Goal: Check status: Check status

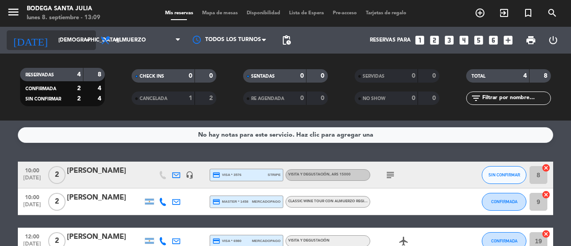
click at [91, 49] on div "[DATE] [DATE] arrow_drop_down" at bounding box center [51, 40] width 89 height 20
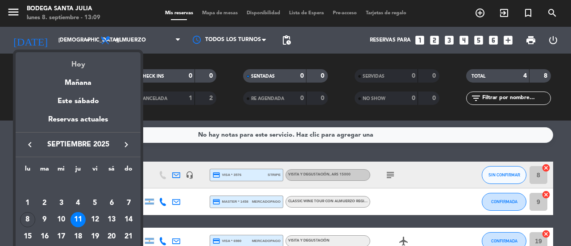
click at [86, 62] on div "Hoy" at bounding box center [78, 61] width 125 height 18
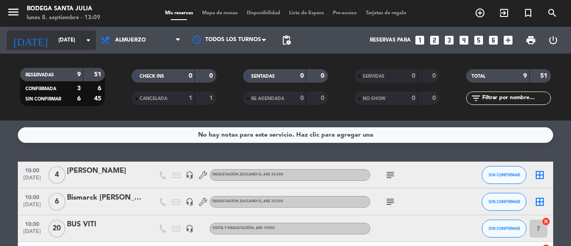
click at [88, 43] on icon "arrow_drop_down" at bounding box center [88, 40] width 11 height 11
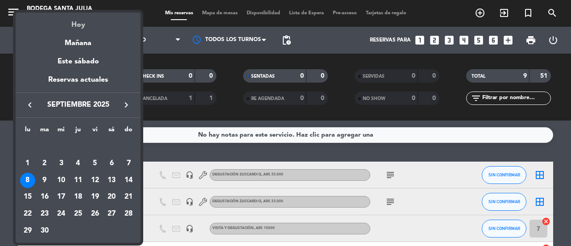
click at [80, 27] on div "Hoy" at bounding box center [78, 21] width 125 height 18
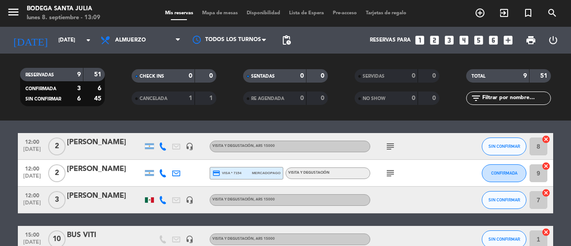
scroll to position [172, 0]
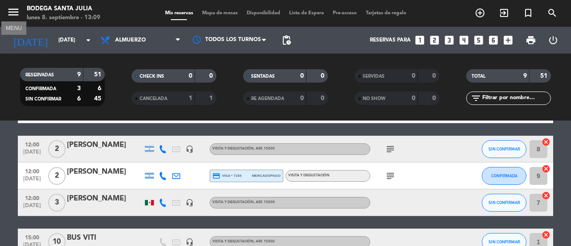
click at [15, 17] on icon "menu" at bounding box center [13, 11] width 13 height 13
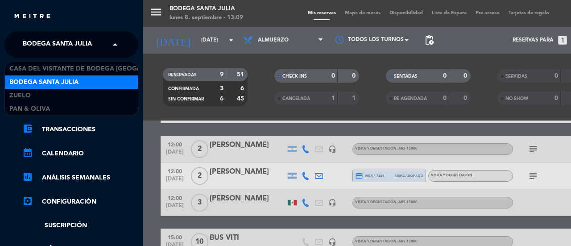
click at [93, 43] on div "× Bodega Santa [PERSON_NAME]" at bounding box center [62, 44] width 86 height 19
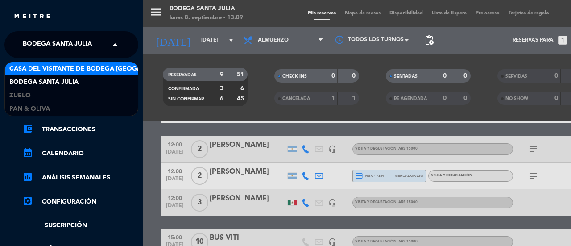
click at [77, 70] on span "Casa del Visitante de Bodega [GEOGRAPHIC_DATA][PERSON_NAME]" at bounding box center [121, 69] width 224 height 10
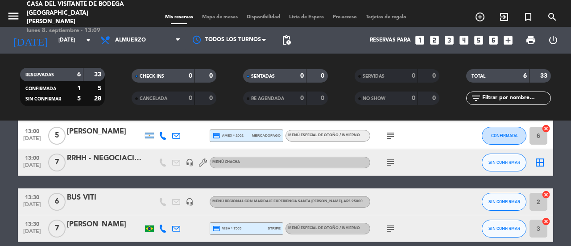
scroll to position [103, 0]
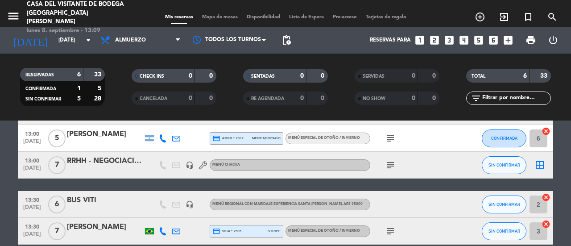
click at [397, 163] on div "subject" at bounding box center [410, 165] width 80 height 26
click at [393, 164] on icon "subject" at bounding box center [390, 165] width 11 height 11
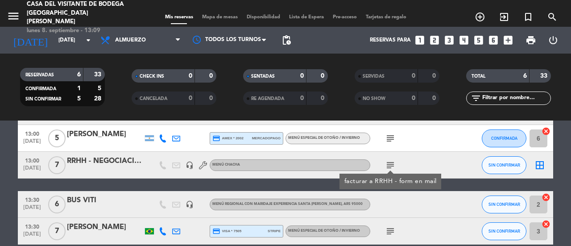
click at [0, 169] on bookings-row "12:30 [DATE] 5 [PERSON_NAME] credit_card master * 2978 mercadopago Picnic en lo…" at bounding box center [285, 151] width 571 height 185
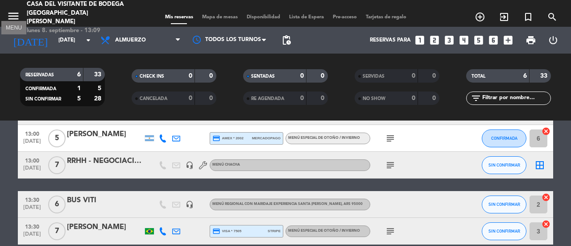
click at [15, 11] on icon "menu" at bounding box center [13, 15] width 13 height 13
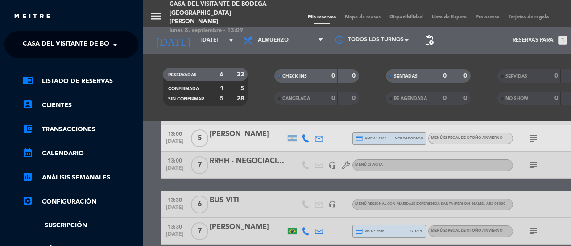
click at [124, 46] on ng-select "× Casa del Visitante de Bodega Santa [PERSON_NAME] ×" at bounding box center [71, 44] width 134 height 27
click at [114, 45] on span at bounding box center [117, 44] width 15 height 19
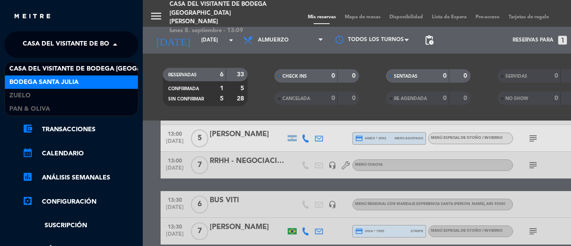
click at [93, 81] on div "Bodega Santa Julia" at bounding box center [71, 81] width 133 height 13
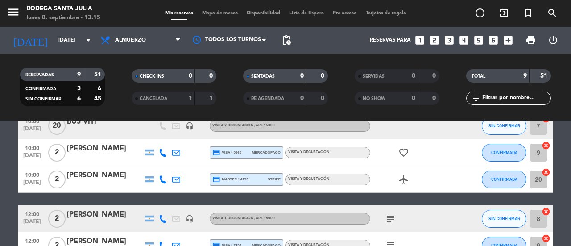
scroll to position [0, 0]
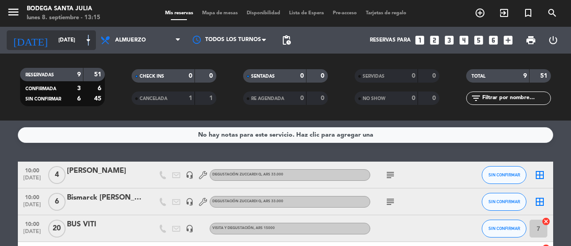
click at [88, 40] on icon "arrow_drop_down" at bounding box center [88, 40] width 11 height 11
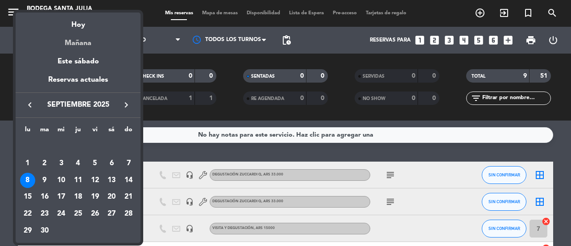
click at [84, 45] on div "Mañana" at bounding box center [78, 40] width 125 height 18
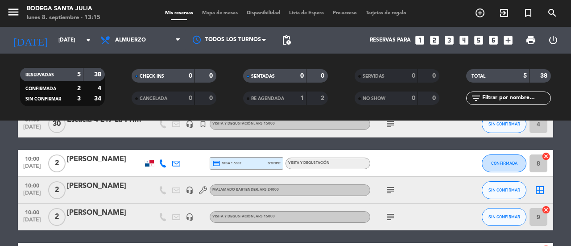
scroll to position [59, 0]
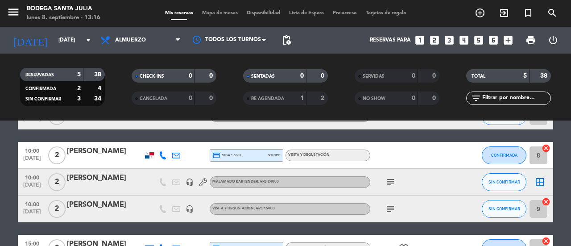
click at [384, 181] on span "subject" at bounding box center [389, 182] width 13 height 11
click at [392, 182] on icon "subject" at bounding box center [390, 182] width 11 height 11
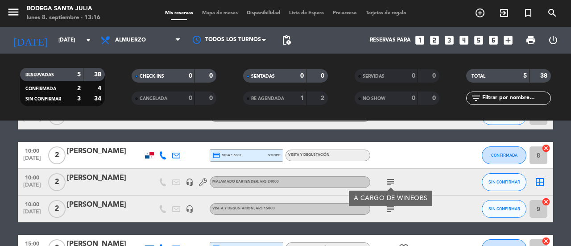
click at [127, 181] on div "[PERSON_NAME]" at bounding box center [105, 178] width 76 height 12
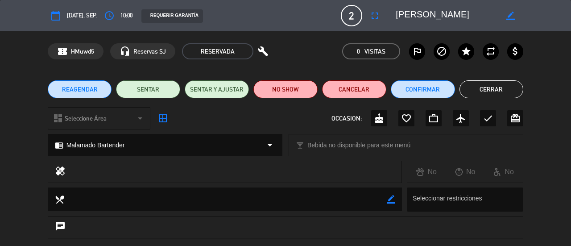
click at [510, 90] on button "Cerrar" at bounding box center [491, 89] width 64 height 18
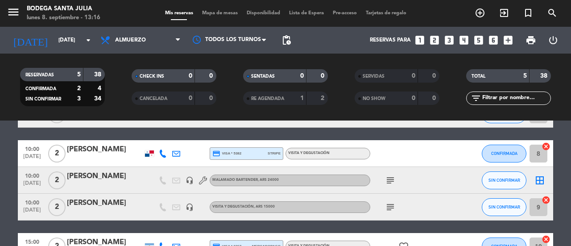
scroll to position [53, 0]
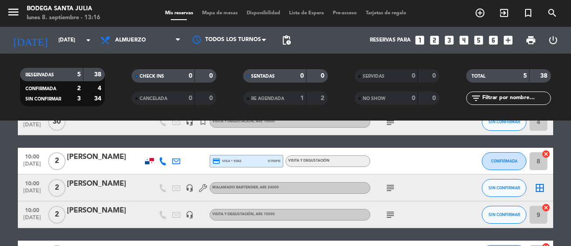
drag, startPoint x: 565, startPoint y: 173, endPoint x: 556, endPoint y: 167, distance: 10.0
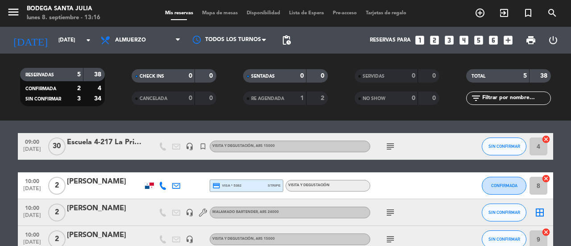
scroll to position [28, 0]
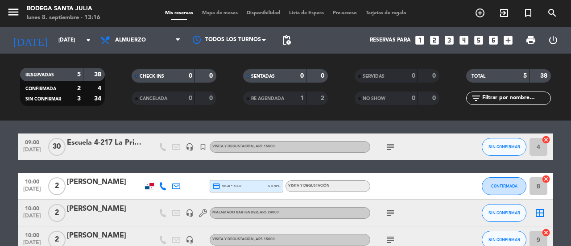
click at [387, 212] on icon "subject" at bounding box center [390, 212] width 11 height 11
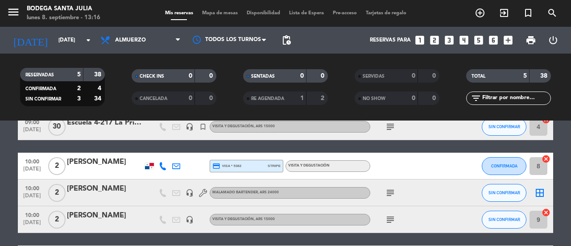
scroll to position [46, 0]
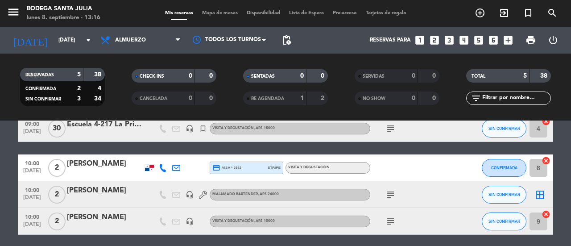
click at [392, 193] on icon "subject" at bounding box center [390, 194] width 11 height 11
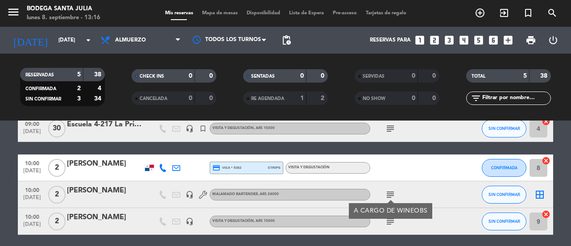
click at [391, 226] on icon "subject" at bounding box center [390, 221] width 11 height 11
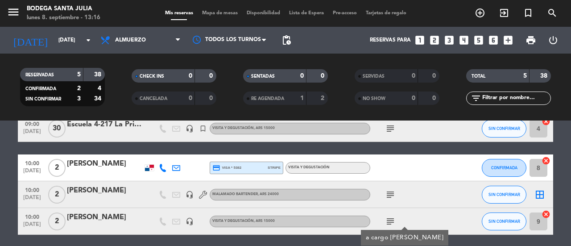
click at [567, 190] on bookings-row "09:00 [DATE] Escuela 4-217 La Primavera headset_mic turned_in_not Visita y Degu…" at bounding box center [285, 194] width 571 height 159
click at [563, 167] on bookings-row "09:00 [DATE] Escuela 4-217 La Primavera headset_mic turned_in_not Visita y Degu…" at bounding box center [285, 194] width 571 height 159
click at [392, 126] on icon "subject" at bounding box center [390, 128] width 11 height 11
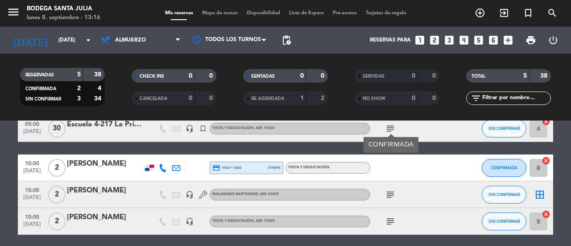
click at [561, 152] on bookings-row "09:00 [DATE] Escuela 4-217 La Primavera headset_mic turned_in_not Visita y Degu…" at bounding box center [285, 194] width 571 height 159
click at [563, 152] on bookings-row "09:00 [DATE] Escuela 4-217 La Primavera headset_mic turned_in_not Visita y Degu…" at bounding box center [285, 194] width 571 height 159
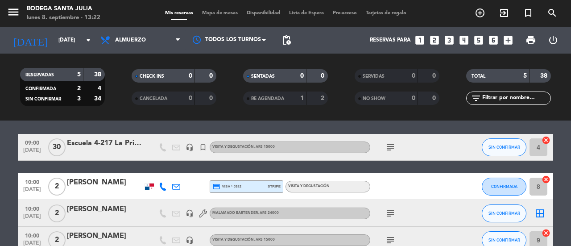
scroll to position [23, 0]
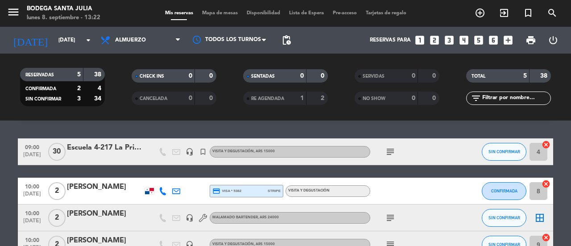
click at [565, 132] on div "No hay notas para este servicio. Haz clic para agregar una 09:00 [DATE] Escuela…" at bounding box center [285, 182] width 571 height 125
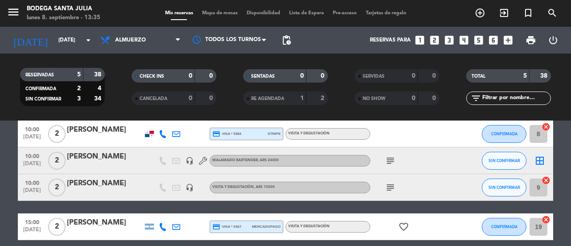
scroll to position [119, 0]
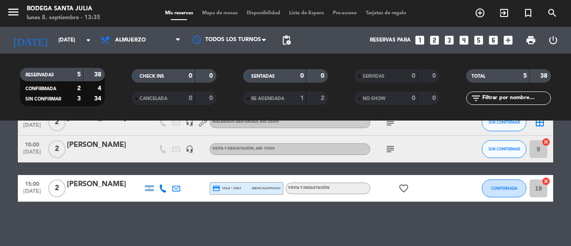
click at [294, 219] on div "No hay notas para este servicio. Haz clic para agregar una 09:00 [DATE] Escuela…" at bounding box center [285, 182] width 571 height 125
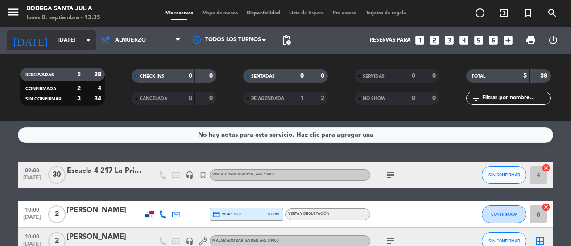
click at [89, 45] on input "[DATE]" at bounding box center [89, 40] width 71 height 15
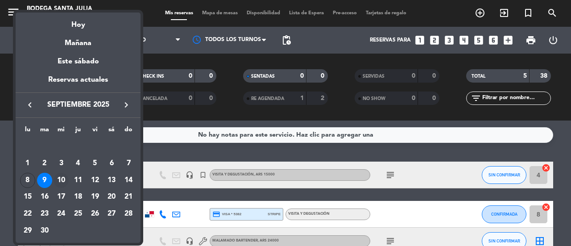
click at [67, 179] on div "10" at bounding box center [61, 180] width 15 height 15
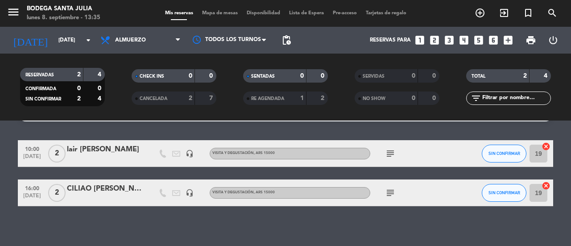
scroll to position [26, 0]
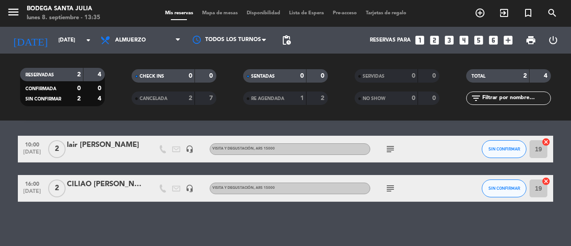
click at [387, 144] on icon "subject" at bounding box center [390, 149] width 11 height 11
click at [387, 193] on icon "subject" at bounding box center [390, 188] width 11 height 11
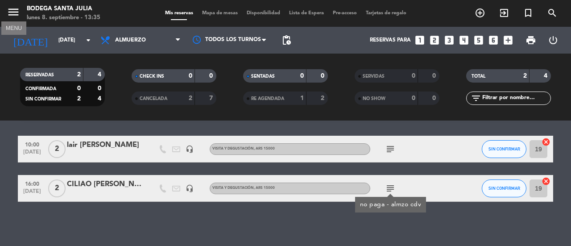
click at [15, 12] on icon "menu" at bounding box center [13, 11] width 13 height 13
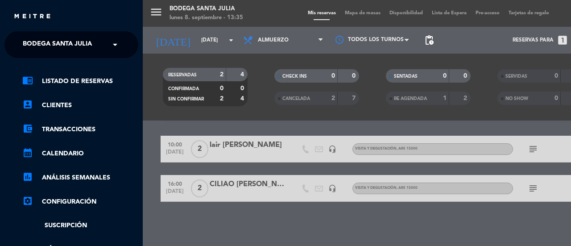
click at [116, 46] on span at bounding box center [117, 44] width 15 height 19
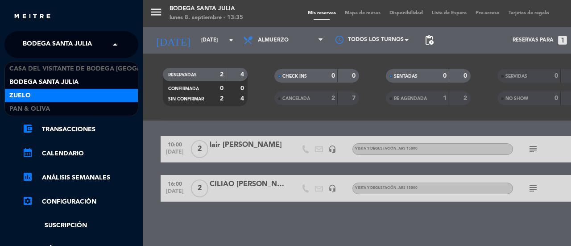
click at [82, 94] on div "Zuelo" at bounding box center [71, 95] width 133 height 13
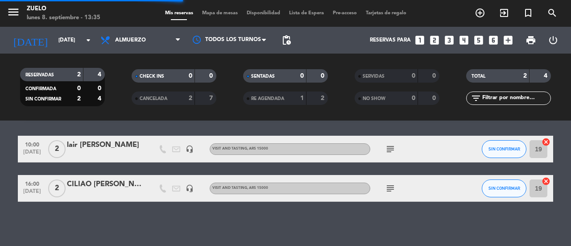
scroll to position [0, 0]
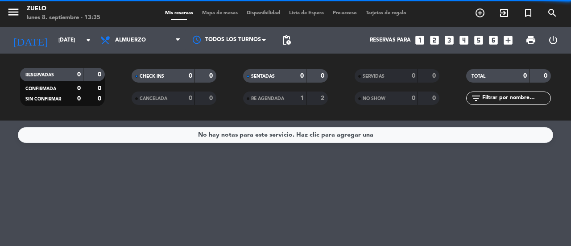
click at [121, 226] on div "No hay notas para este servicio. Haz clic para agregar una" at bounding box center [285, 182] width 571 height 125
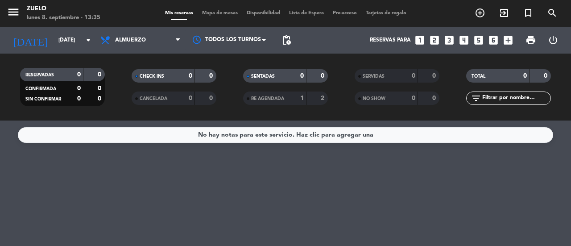
click at [21, 12] on span "menu" at bounding box center [17, 13] width 20 height 21
click at [16, 11] on icon "menu" at bounding box center [13, 11] width 13 height 13
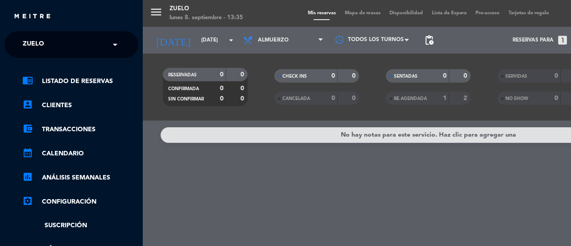
click at [110, 44] on span at bounding box center [117, 44] width 15 height 19
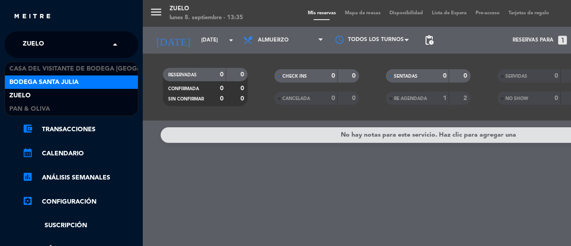
click at [99, 82] on div "Bodega Santa Julia" at bounding box center [71, 81] width 133 height 13
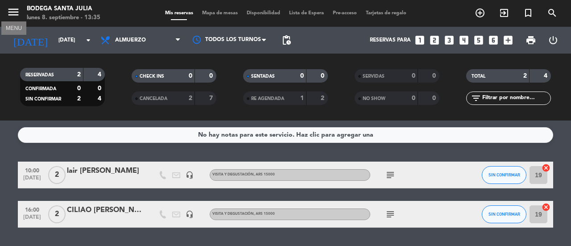
click at [14, 12] on icon "menu" at bounding box center [13, 11] width 13 height 13
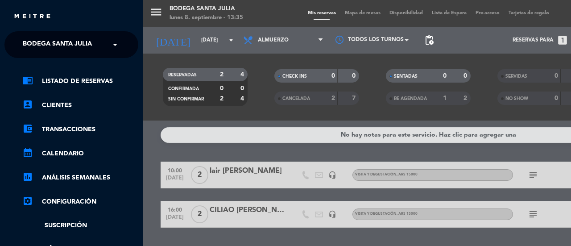
click at [115, 43] on span at bounding box center [117, 44] width 15 height 19
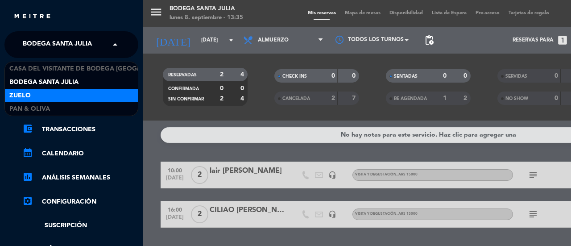
drag, startPoint x: 87, startPoint y: 92, endPoint x: 96, endPoint y: 92, distance: 8.9
click at [87, 92] on div "Zuelo" at bounding box center [71, 95] width 133 height 13
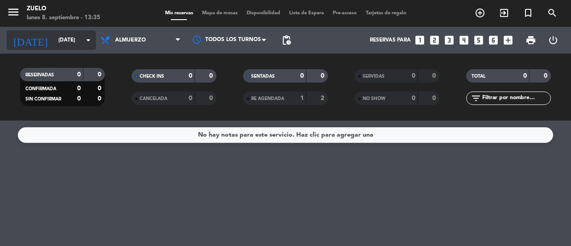
click at [80, 45] on input "[DATE]" at bounding box center [89, 40] width 71 height 15
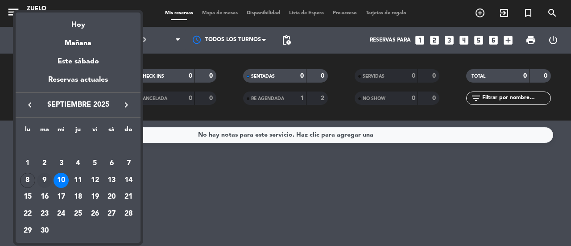
click at [47, 181] on div "9" at bounding box center [44, 180] width 15 height 15
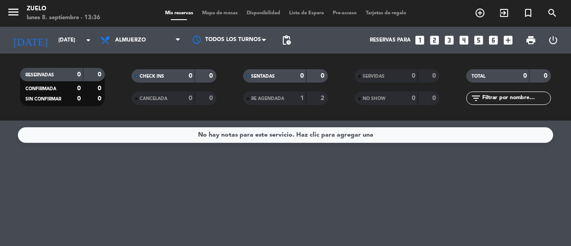
type input "[DATE]"
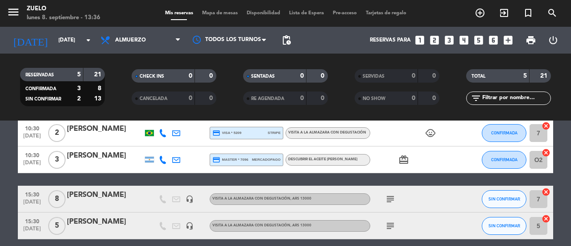
scroll to position [74, 0]
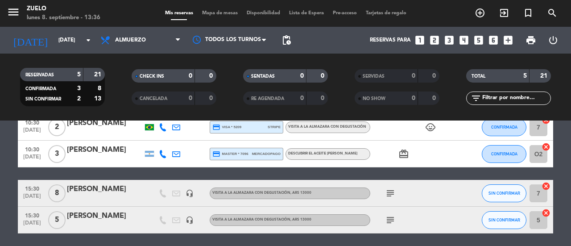
click at [394, 190] on icon "subject" at bounding box center [390, 193] width 11 height 11
click at [391, 222] on icon "subject" at bounding box center [390, 219] width 11 height 11
click at [126, 198] on div at bounding box center [105, 198] width 76 height 7
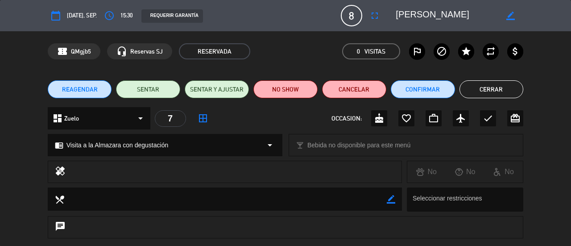
click at [499, 94] on button "Cerrar" at bounding box center [491, 89] width 64 height 18
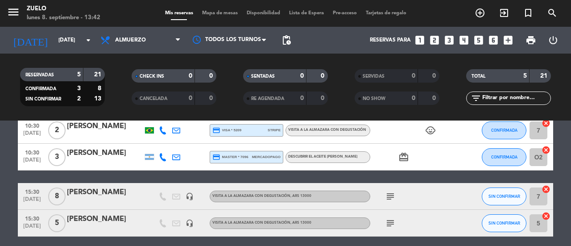
scroll to position [89, 0]
